Goal: Communication & Community: Answer question/provide support

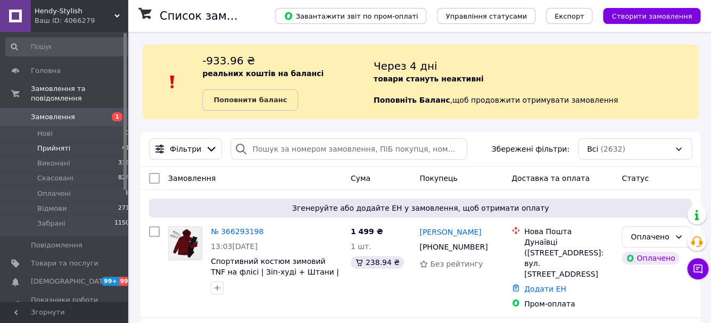
click at [62, 146] on span "Прийняті" at bounding box center [53, 149] width 33 height 10
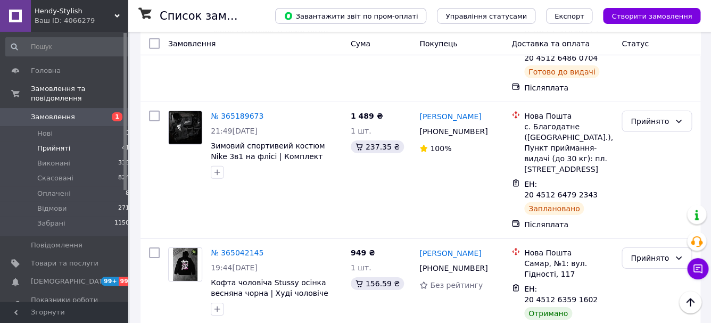
scroll to position [3883, 0]
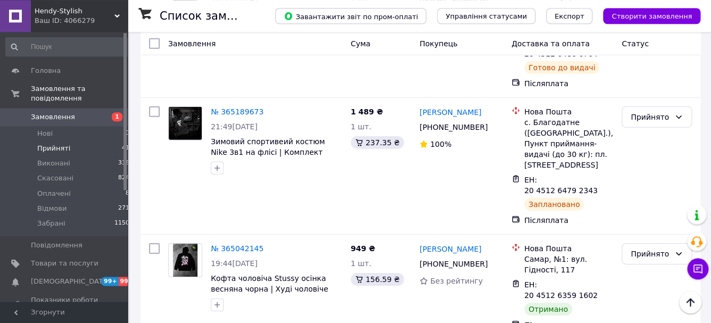
click at [649, 285] on li "Забрані" at bounding box center [656, 286] width 69 height 19
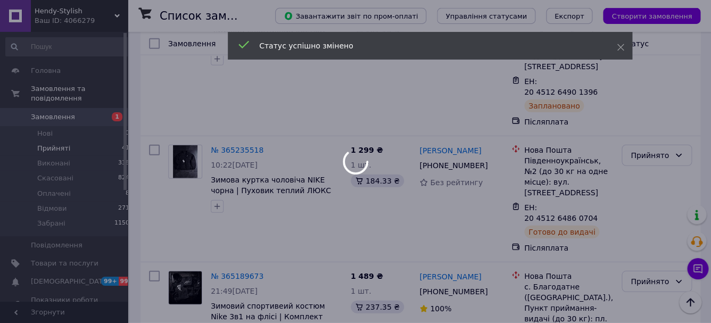
scroll to position [3702, 0]
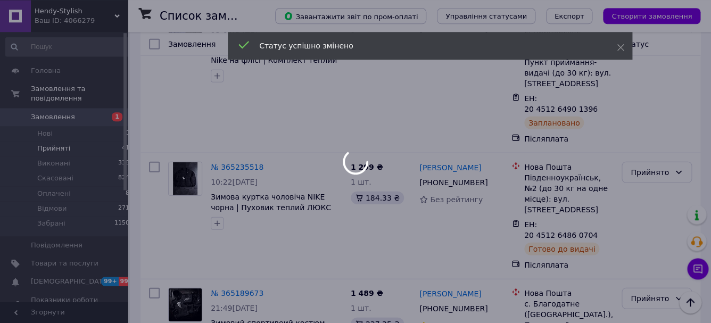
click at [651, 124] on div at bounding box center [355, 161] width 711 height 323
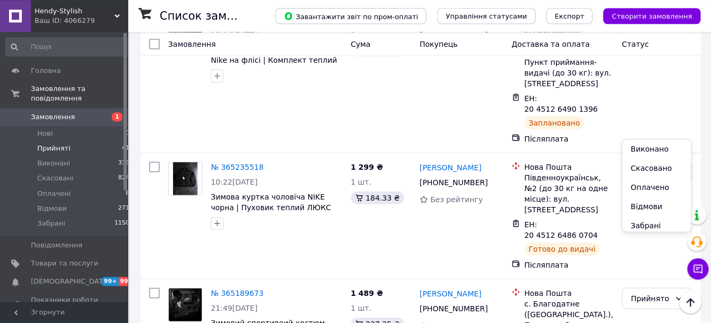
click at [648, 226] on li "Забрані" at bounding box center [656, 225] width 69 height 19
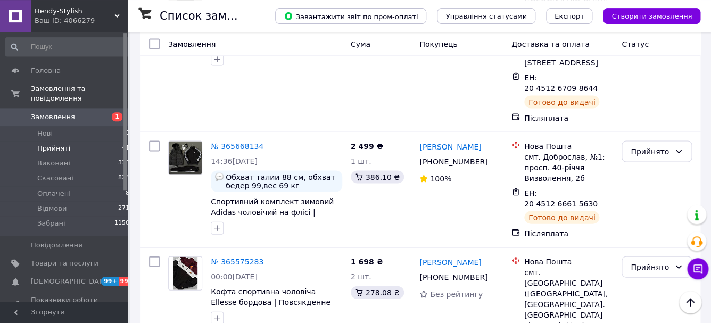
scroll to position [2077, 0]
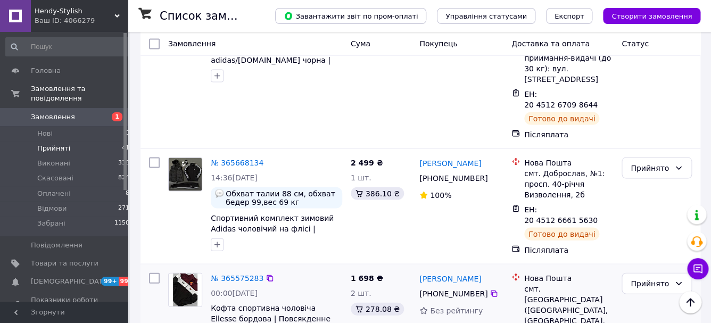
drag, startPoint x: 640, startPoint y: 123, endPoint x: 638, endPoint y: 135, distance: 11.9
click at [640, 277] on div "Прийнято" at bounding box center [649, 283] width 39 height 12
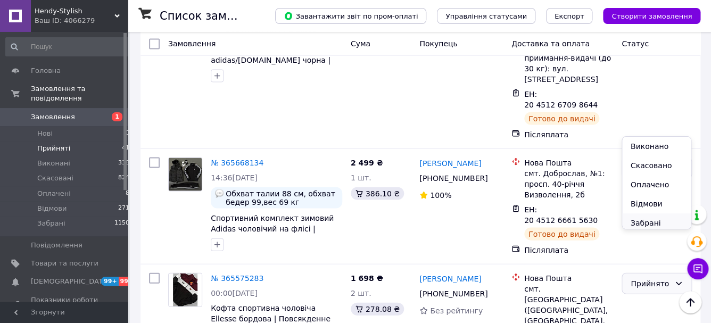
click at [648, 221] on li "Забрані" at bounding box center [656, 222] width 69 height 19
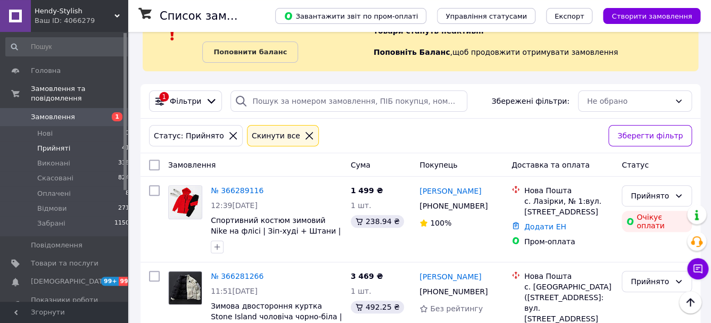
scroll to position [0, 0]
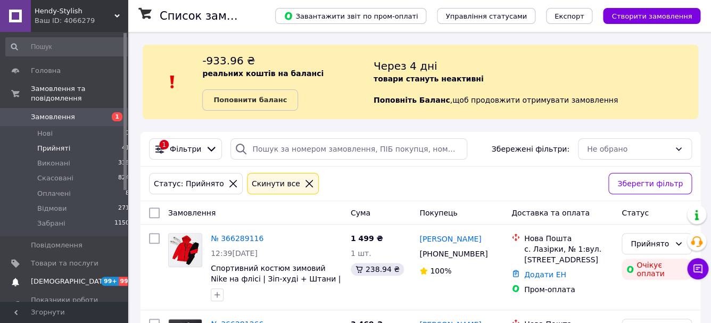
click at [74, 280] on span "[DEMOGRAPHIC_DATA]" at bounding box center [65, 282] width 68 height 10
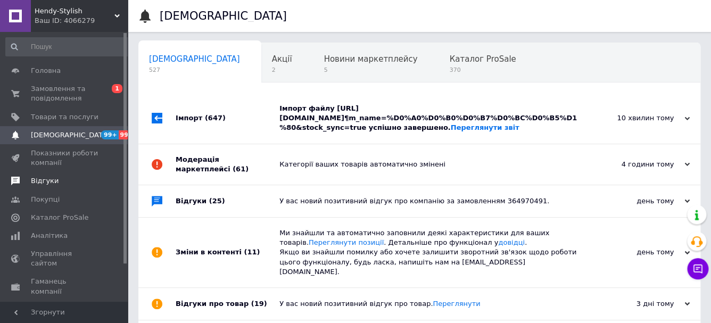
click at [56, 180] on span "Відгуки" at bounding box center [45, 181] width 28 height 10
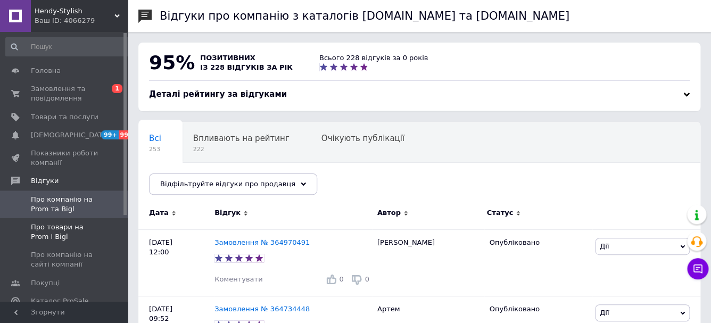
click at [69, 232] on span "Про товари на Prom і Bigl" at bounding box center [65, 231] width 68 height 19
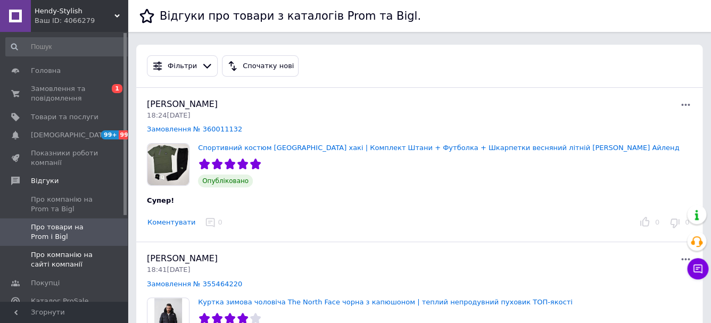
click at [73, 263] on span "Про компанію на сайті компанії" at bounding box center [65, 259] width 68 height 19
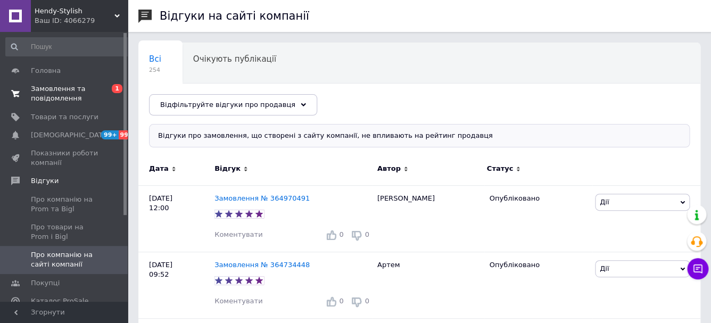
click at [53, 91] on span "Замовлення та повідомлення" at bounding box center [65, 93] width 68 height 19
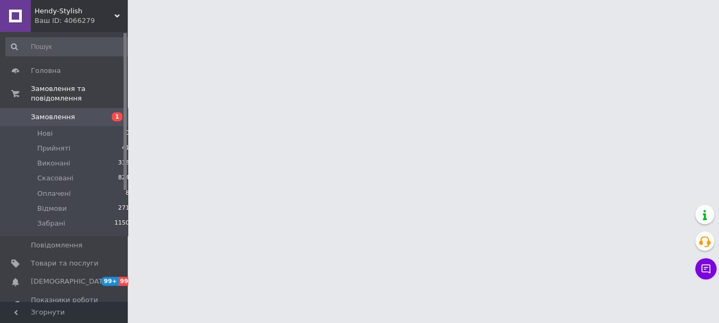
click at [297, 27] on html "Hendy-Stylish Ваш ID: 4066279 Сайт Hendy-Stylish Кабінет покупця Перевірити ста…" at bounding box center [359, 13] width 719 height 27
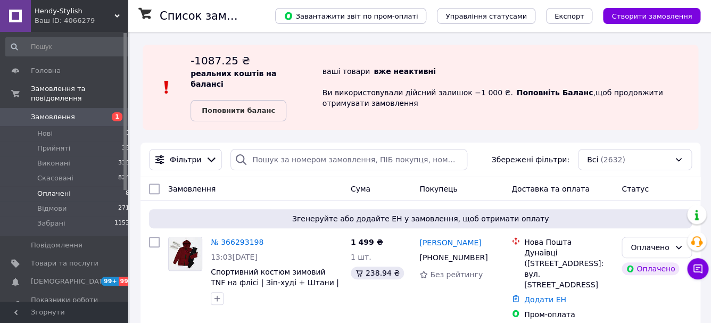
click at [79, 195] on li "Оплачені 8" at bounding box center [68, 193] width 136 height 15
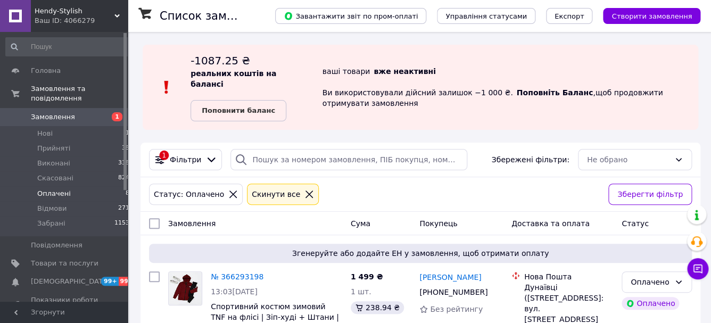
click at [229, 194] on icon at bounding box center [233, 194] width 10 height 10
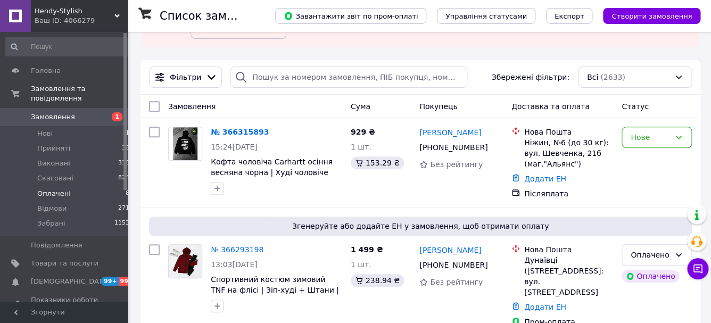
scroll to position [119, 0]
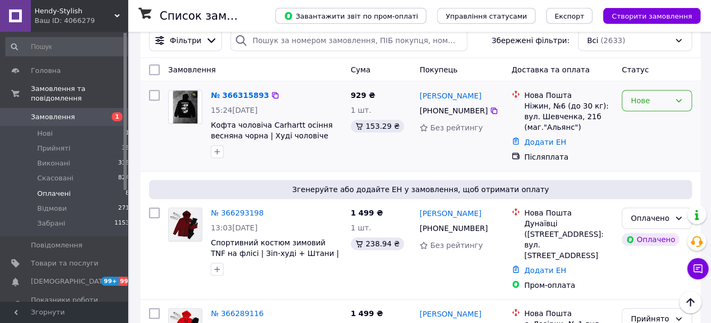
click at [641, 102] on div "Нове" at bounding box center [649, 101] width 39 height 12
click at [637, 124] on li "Прийнято" at bounding box center [656, 123] width 69 height 19
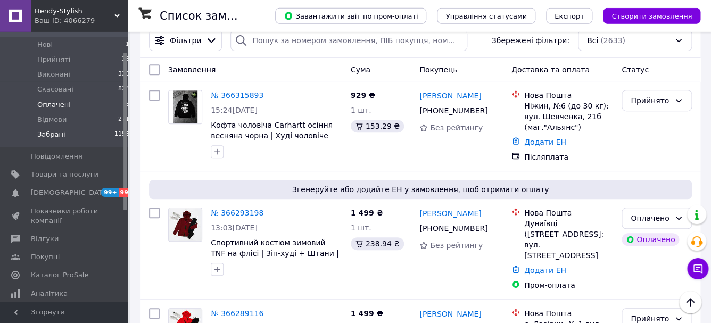
scroll to position [95, 0]
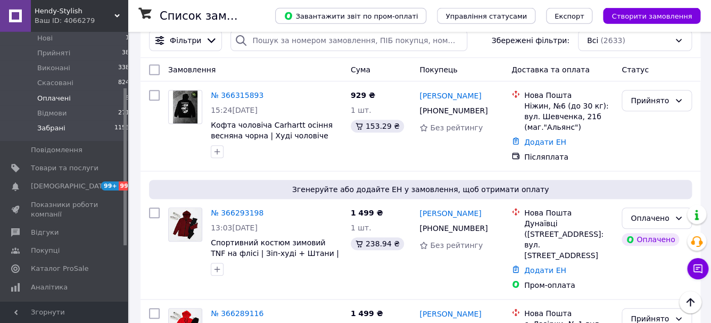
drag, startPoint x: 125, startPoint y: 70, endPoint x: 121, endPoint y: 123, distance: 53.9
click at [121, 123] on div "Головна Замовлення та повідомлення Замовлення 1 Нові 1 Прийняті 38 Виконані 338…" at bounding box center [64, 167] width 128 height 270
click at [66, 274] on link "Каталог ProSale" at bounding box center [68, 269] width 136 height 18
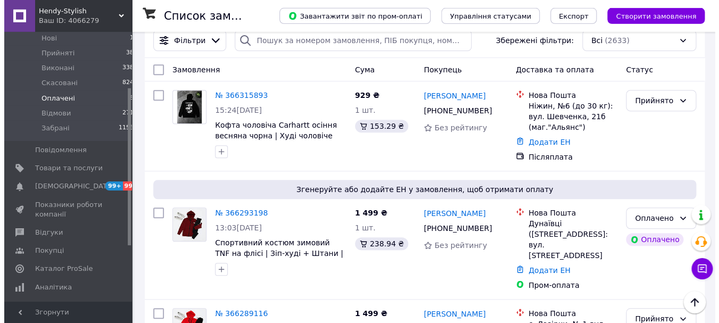
scroll to position [90, 0]
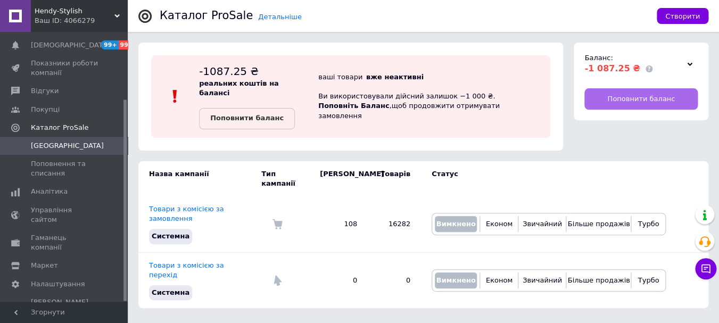
click at [617, 95] on span "Поповнити баланс" at bounding box center [641, 99] width 68 height 10
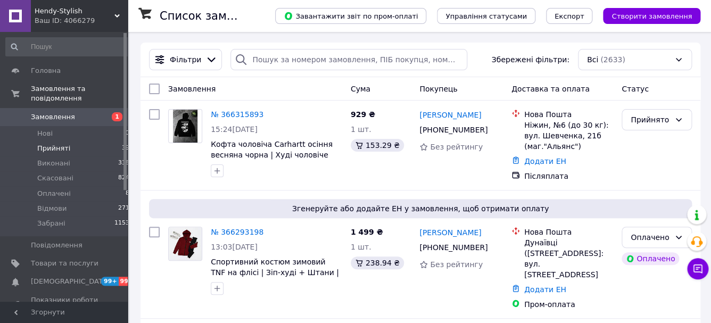
click at [69, 149] on li "Прийняті 39" at bounding box center [68, 148] width 136 height 15
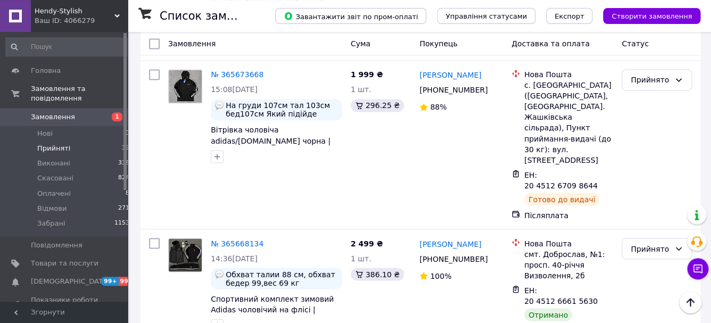
scroll to position [2000, 0]
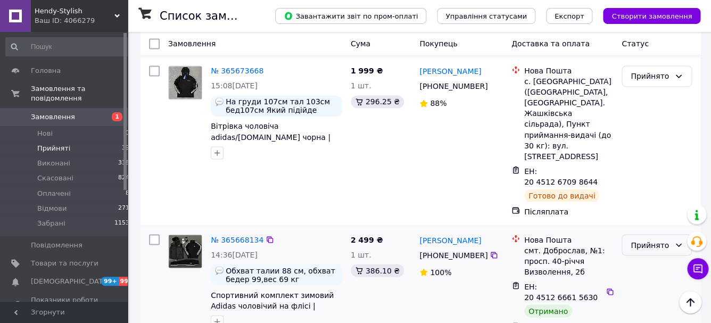
click at [648, 239] on div "Прийнято" at bounding box center [649, 245] width 39 height 12
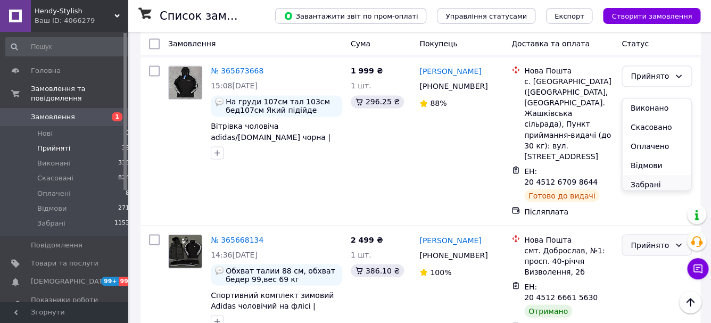
click at [661, 183] on li "Забрані" at bounding box center [656, 184] width 69 height 19
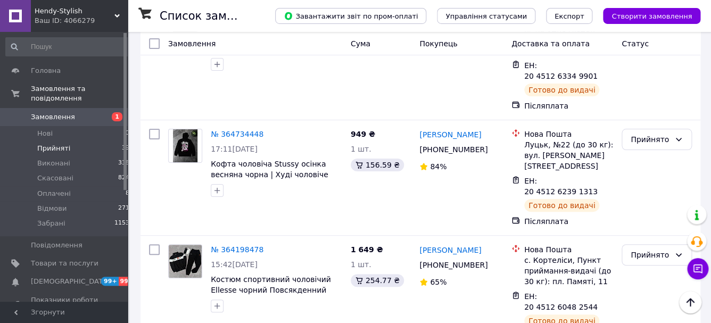
scroll to position [4316, 0]
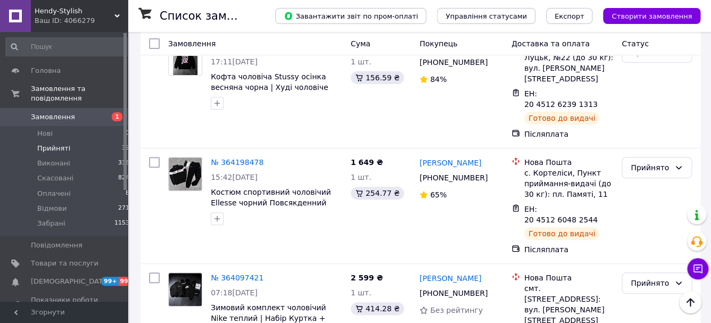
click at [54, 115] on span "Замовлення" at bounding box center [53, 117] width 44 height 10
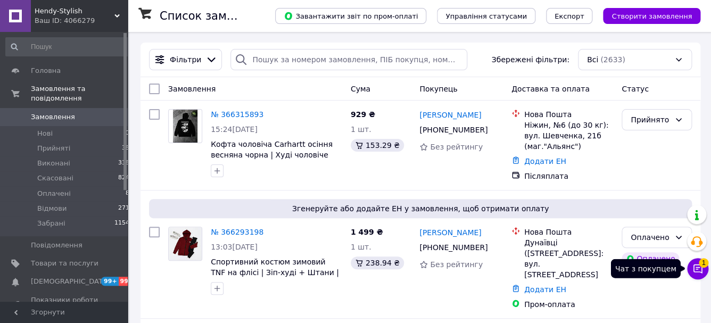
click at [703, 267] on span "1" at bounding box center [703, 263] width 10 height 10
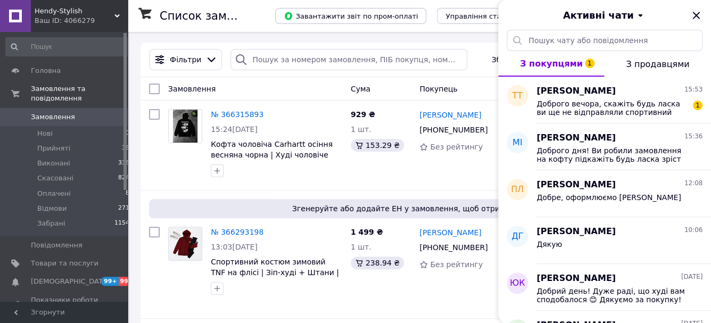
click at [697, 17] on icon "Закрити" at bounding box center [695, 15] width 7 height 7
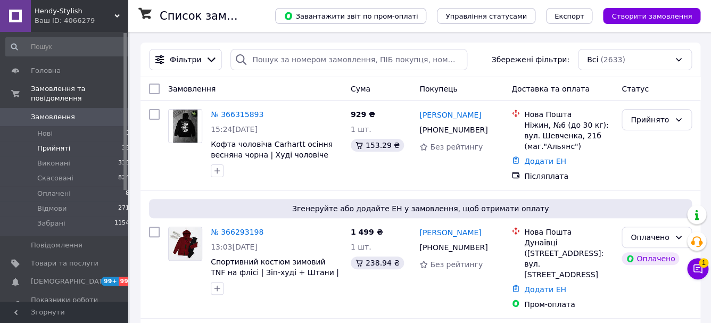
click at [59, 147] on span "Прийняті" at bounding box center [53, 149] width 33 height 10
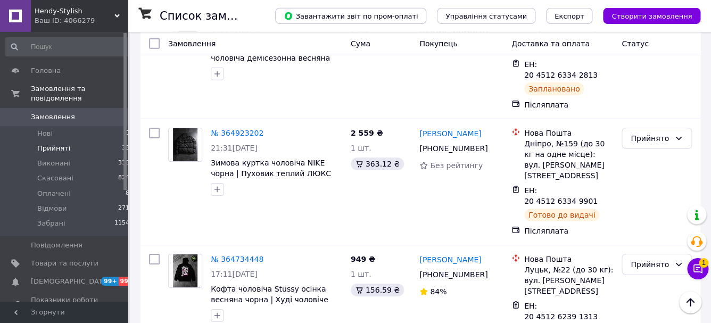
scroll to position [4201, 0]
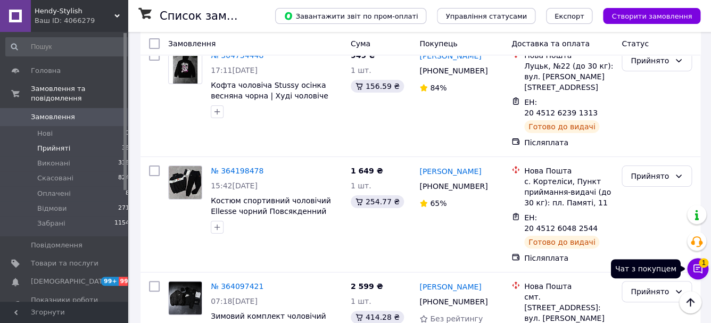
click at [694, 268] on icon at bounding box center [697, 268] width 11 height 11
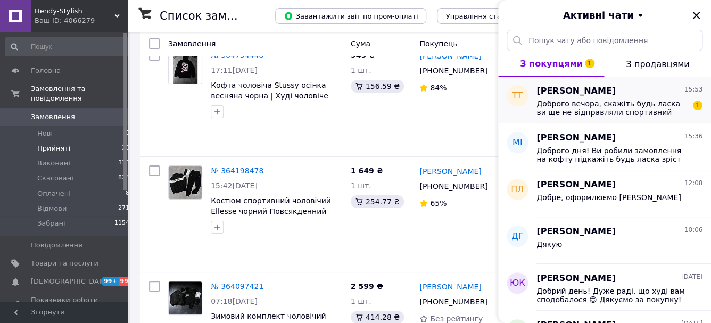
click at [639, 101] on span "Доброго вечора, скажіть будь ласка ви ще не відправляли спортивний костюм? Бо я…" at bounding box center [611, 107] width 151 height 17
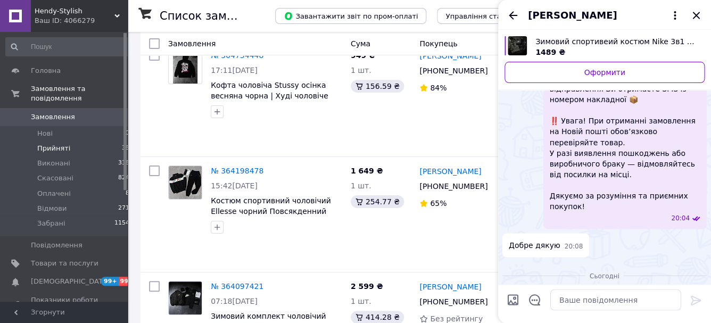
scroll to position [665, 0]
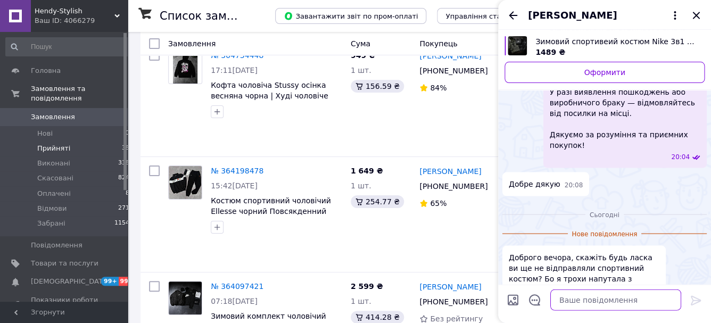
click at [646, 305] on textarea at bounding box center [615, 299] width 131 height 21
drag, startPoint x: 611, startPoint y: 300, endPoint x: 638, endPoint y: 301, distance: 27.7
click at [638, 301] on textarea "Доброго дня! на 60 уг" at bounding box center [605, 299] width 152 height 21
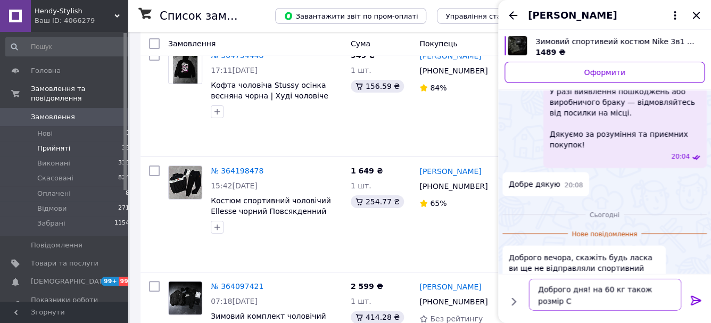
type textarea "Доброго дня! на 60 кг також розмір С"
click at [689, 297] on icon at bounding box center [695, 300] width 13 height 13
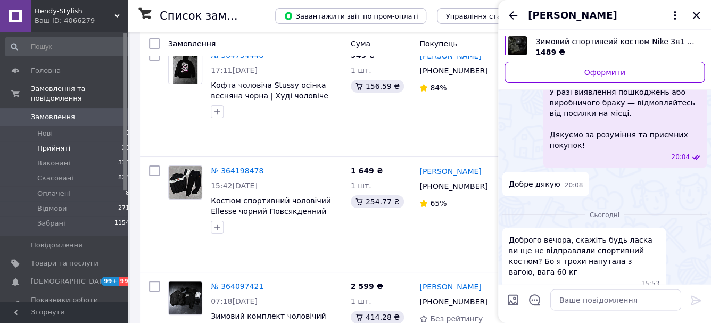
scroll to position [687, 0]
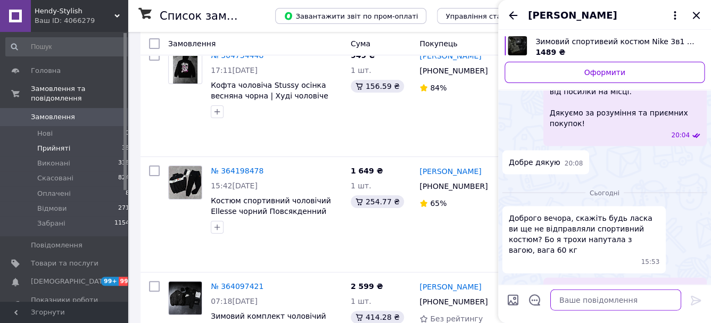
click at [627, 295] on textarea at bounding box center [615, 299] width 131 height 21
drag, startPoint x: 546, startPoint y: 300, endPoint x: 575, endPoint y: 303, distance: 29.4
click at [574, 304] on textarea "Віл" at bounding box center [605, 299] width 152 height 21
type textarea "Він до 65 кг"
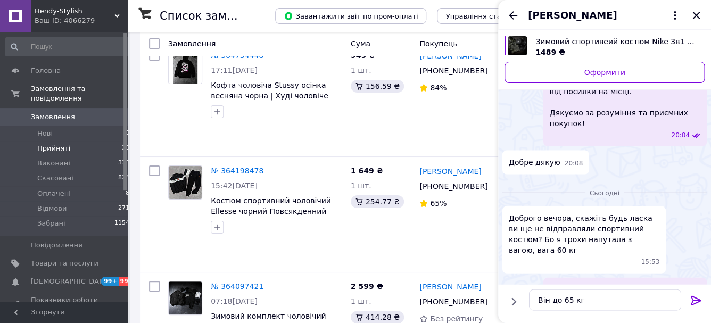
click at [689, 299] on icon at bounding box center [695, 300] width 13 height 13
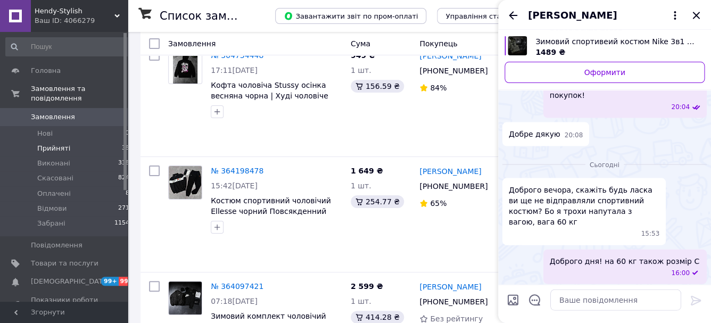
click at [50, 282] on span "[DEMOGRAPHIC_DATA]" at bounding box center [70, 282] width 79 height 10
